Goal: Task Accomplishment & Management: Manage account settings

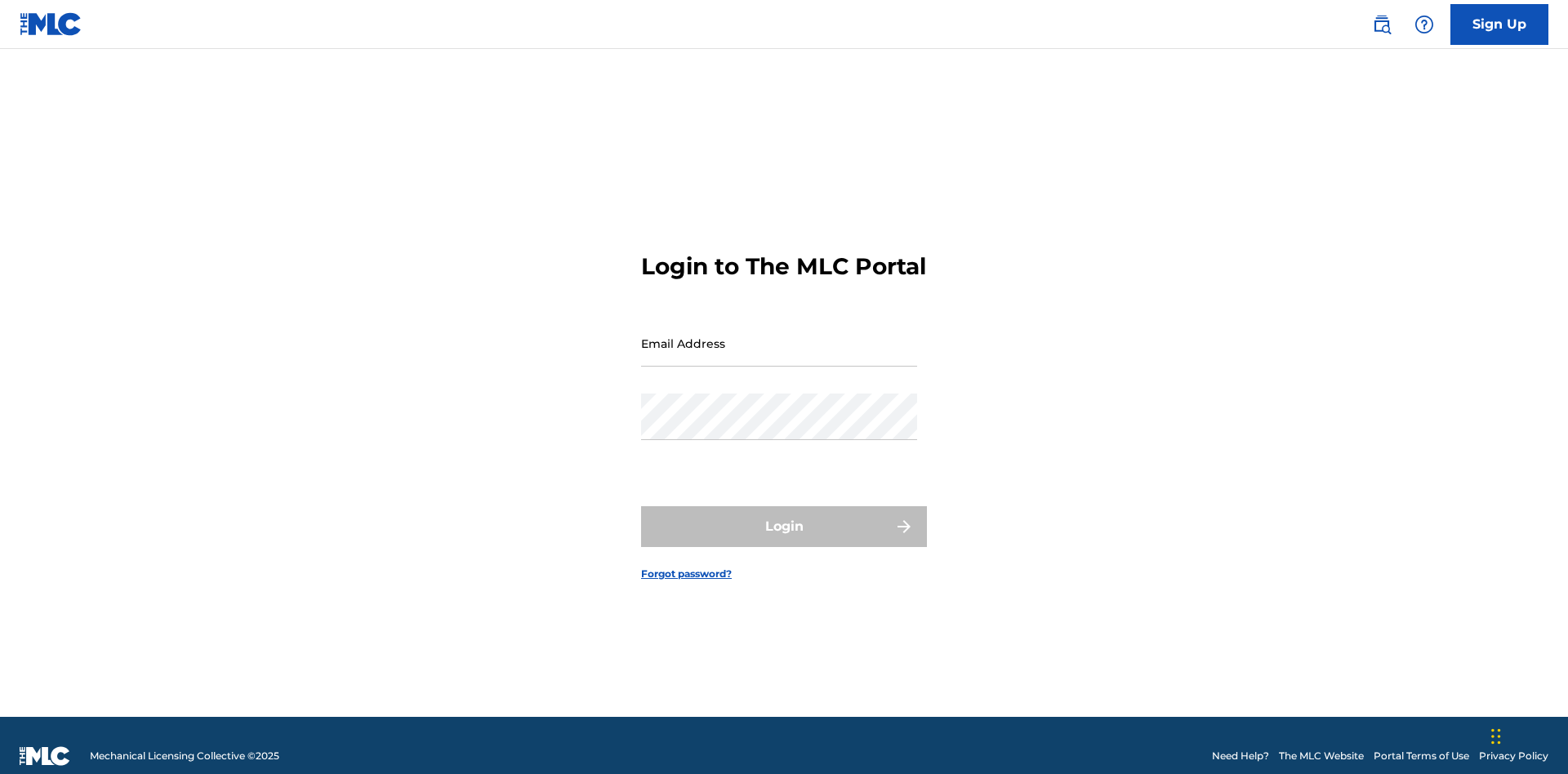
scroll to position [21, 0]
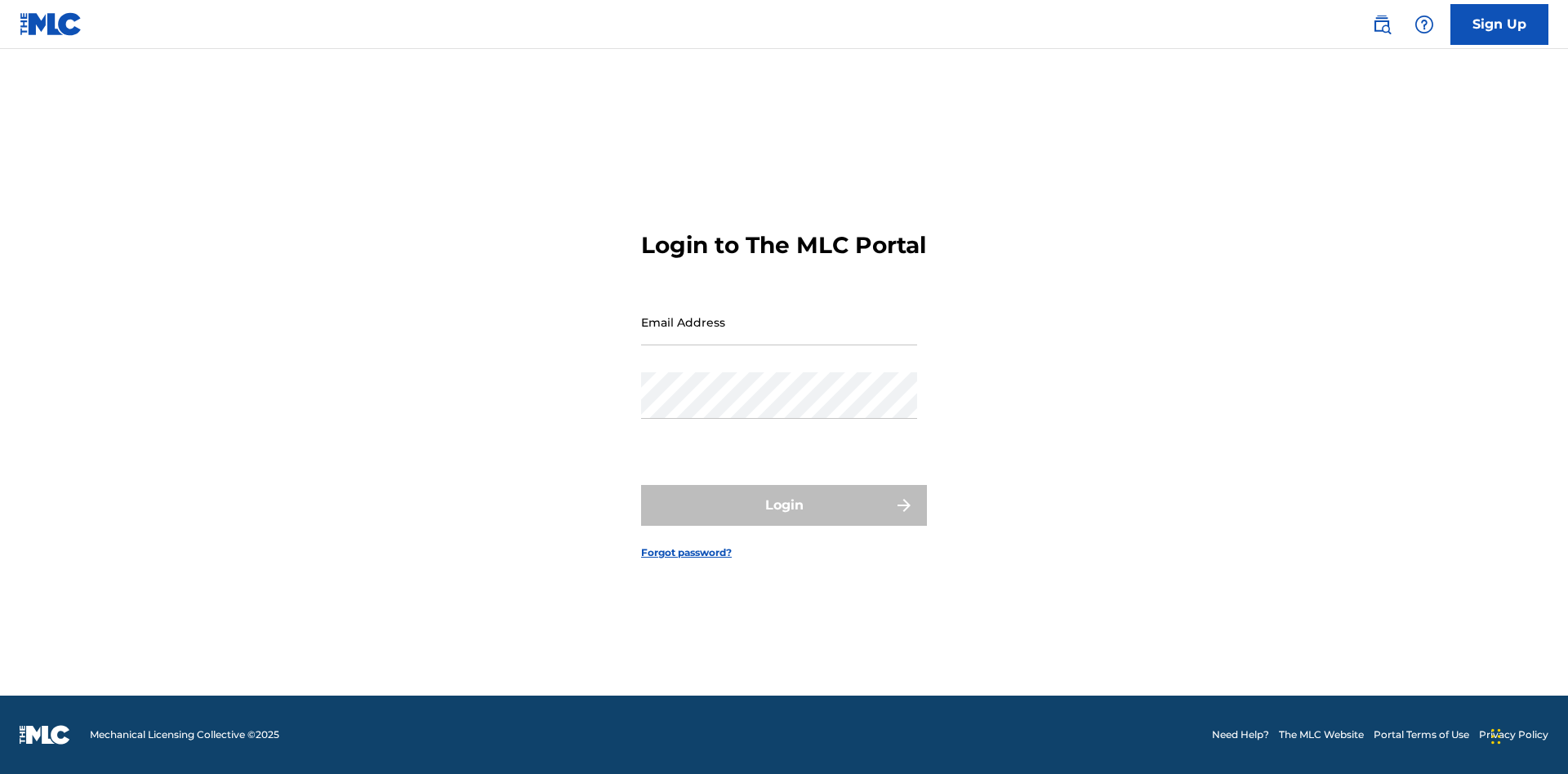
click at [778, 335] on input "Email Address" at bounding box center [779, 322] width 276 height 47
type input "[EMAIL_ADDRESS][DOMAIN_NAME]"
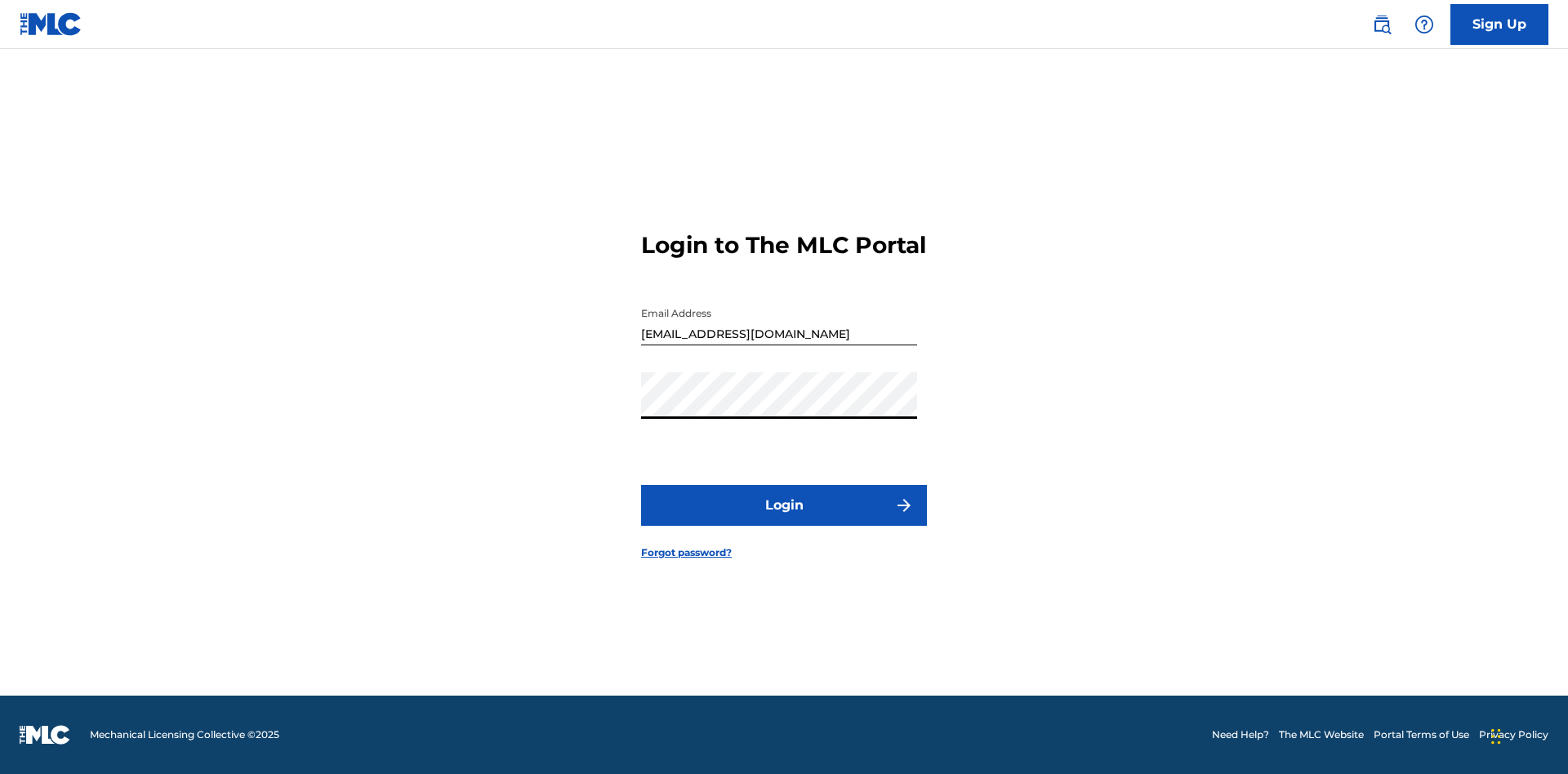
click at [784, 520] on button "Login" at bounding box center [784, 505] width 286 height 41
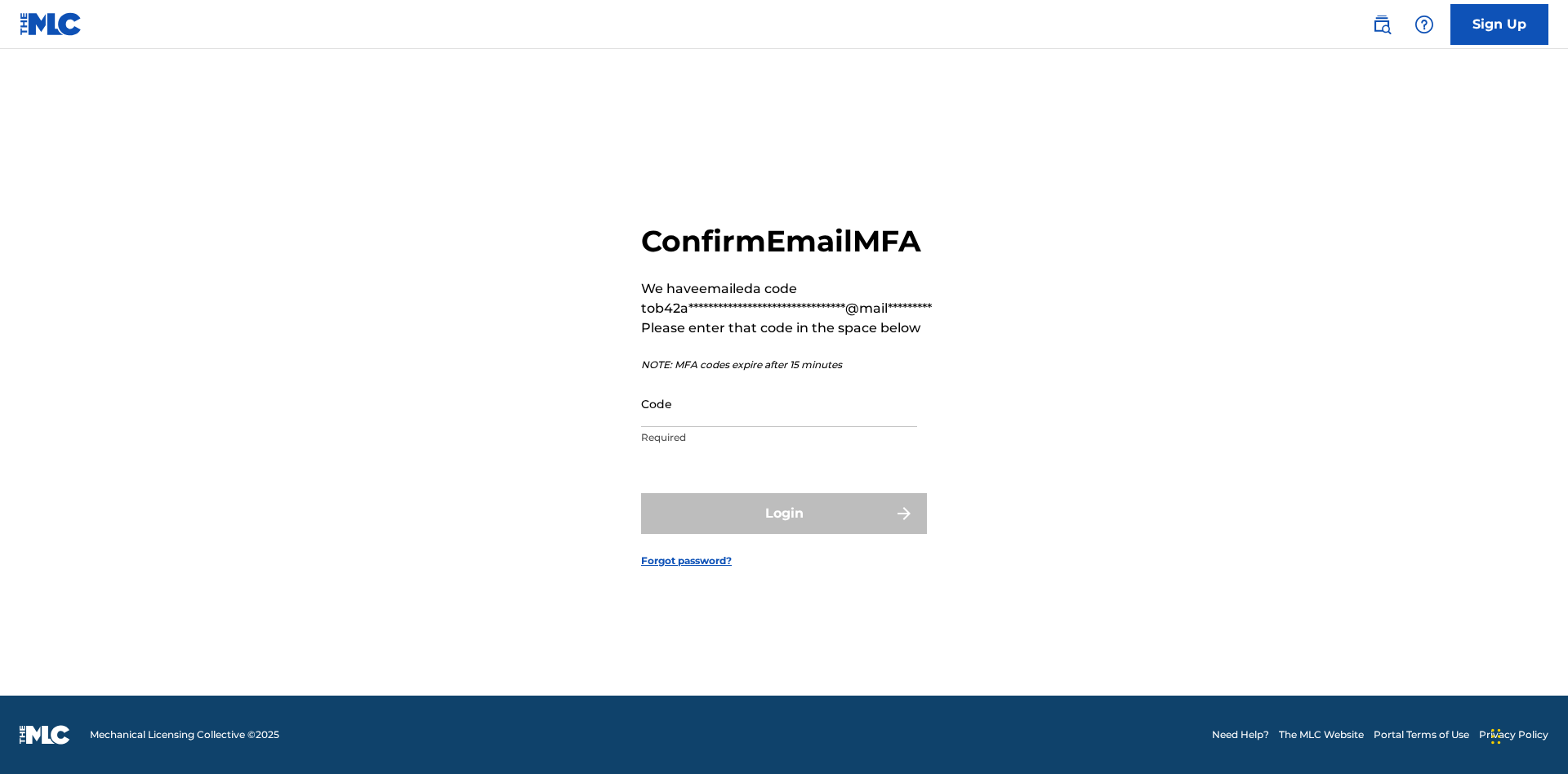
click at [778, 404] on input "Code" at bounding box center [779, 404] width 276 height 47
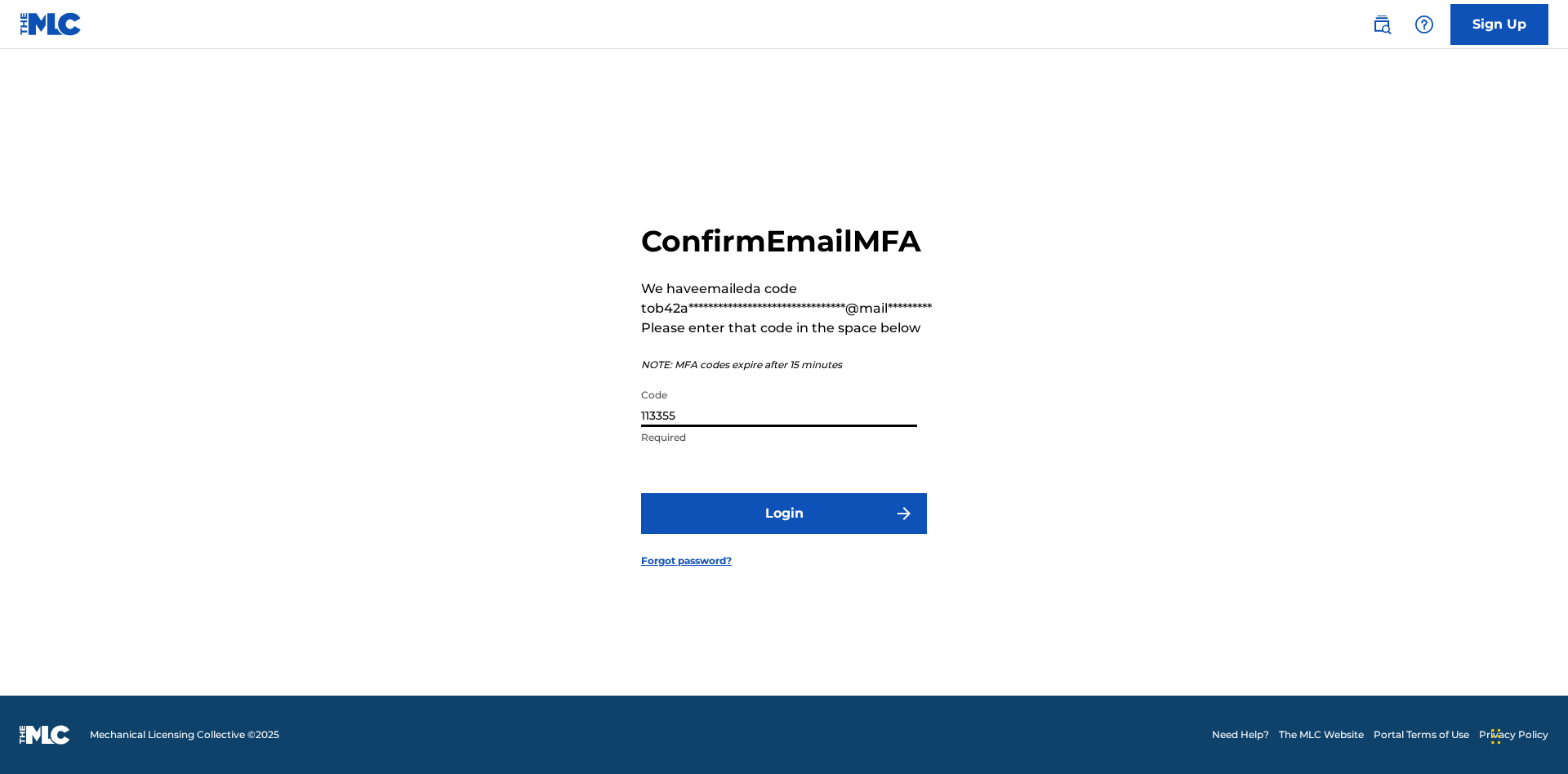
type input "113355"
click at [784, 513] on button "Login" at bounding box center [784, 513] width 286 height 41
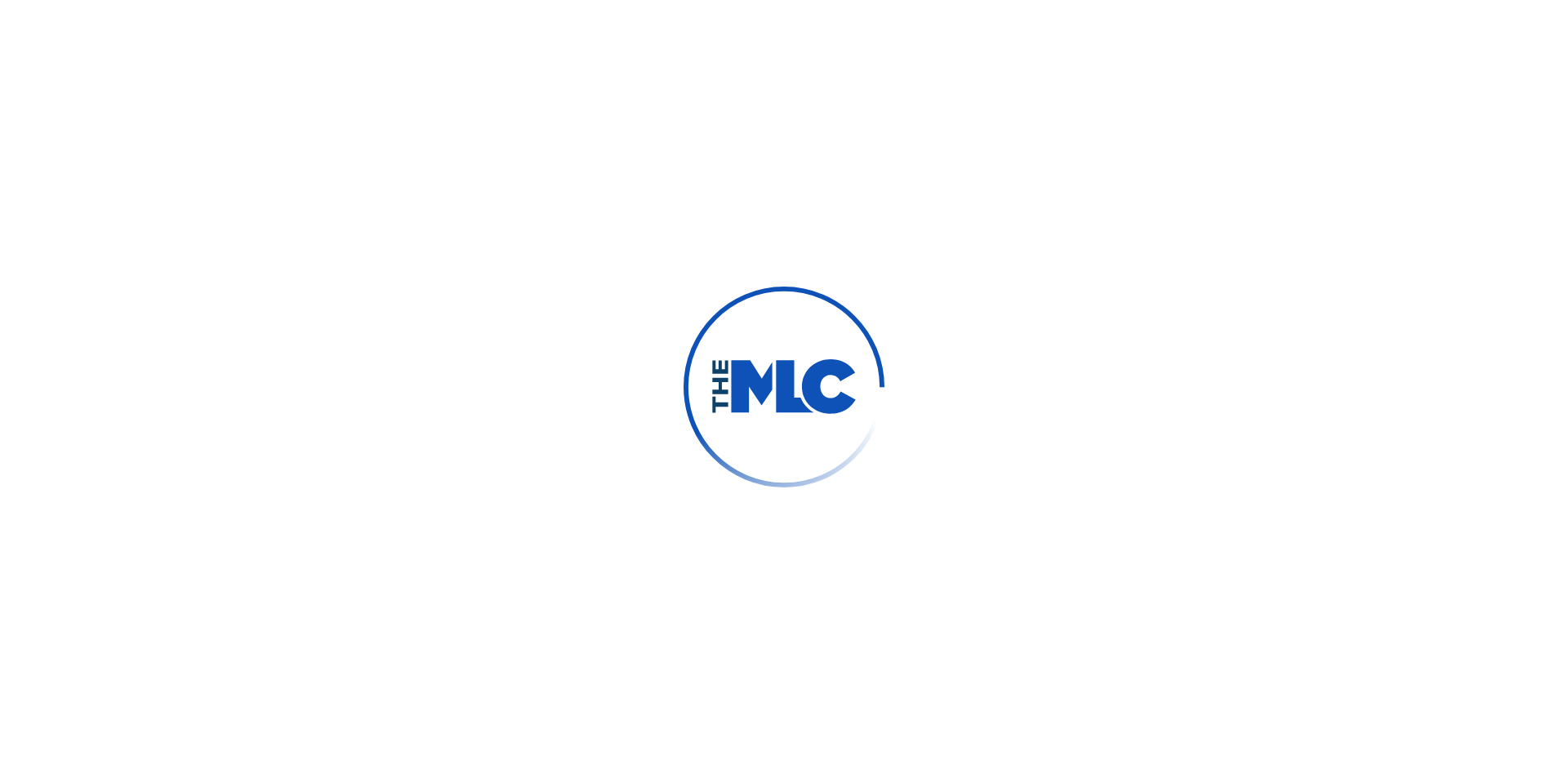
scroll to position [0, 0]
